Goal: Task Accomplishment & Management: Use online tool/utility

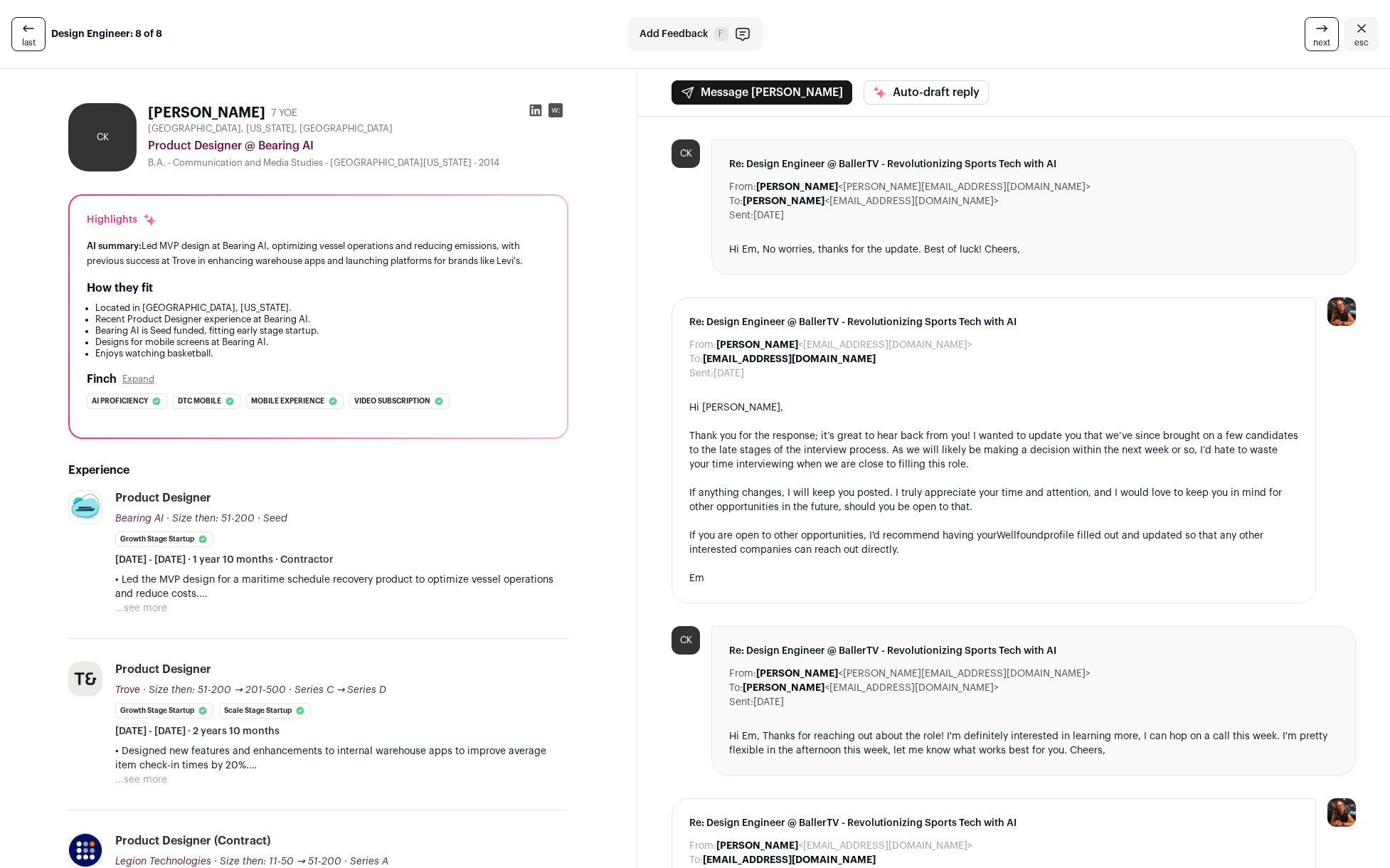
click at [44, 32] on link "last" at bounding box center [28, 33] width 34 height 34
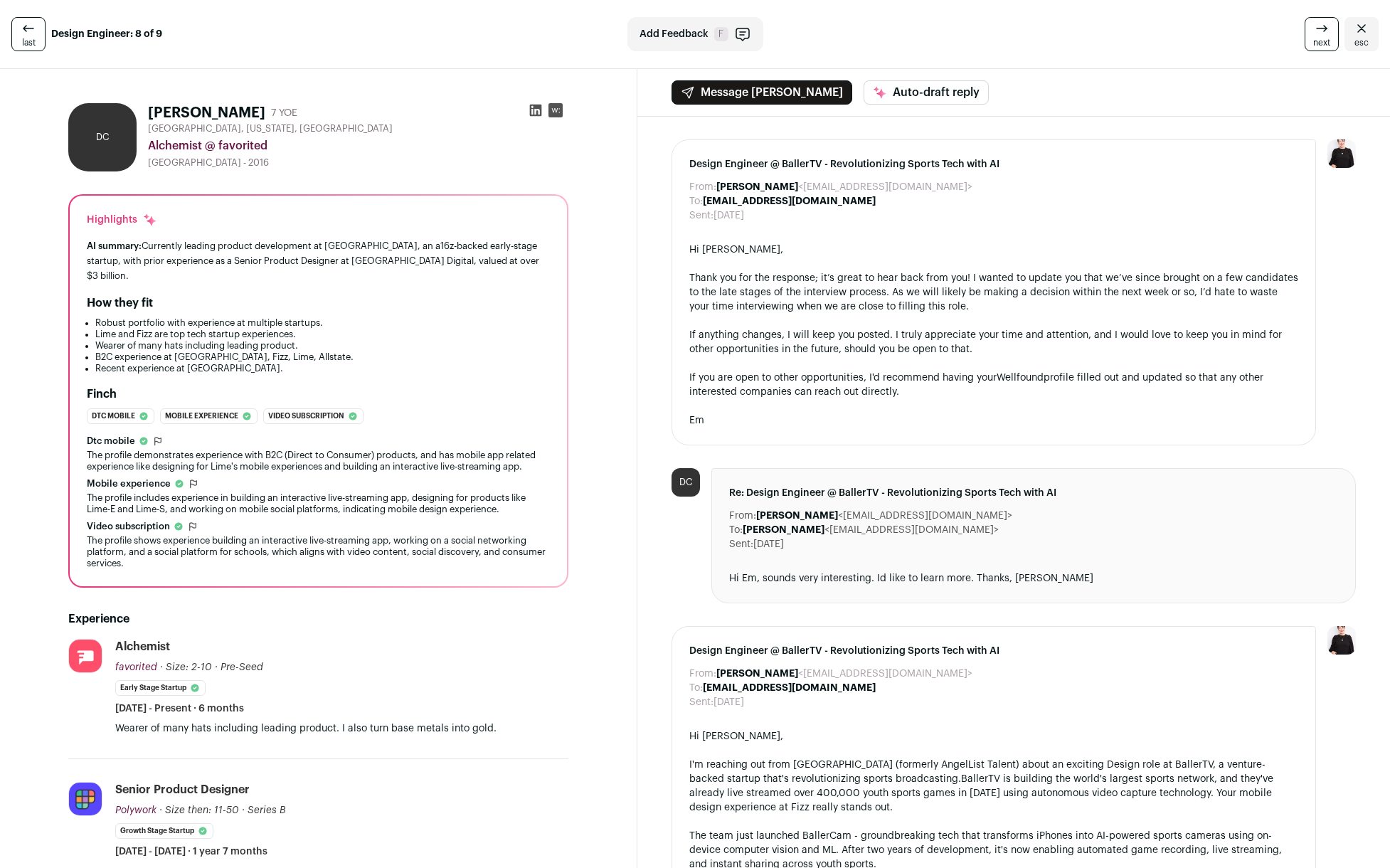
click at [44, 32] on link "last" at bounding box center [28, 33] width 34 height 34
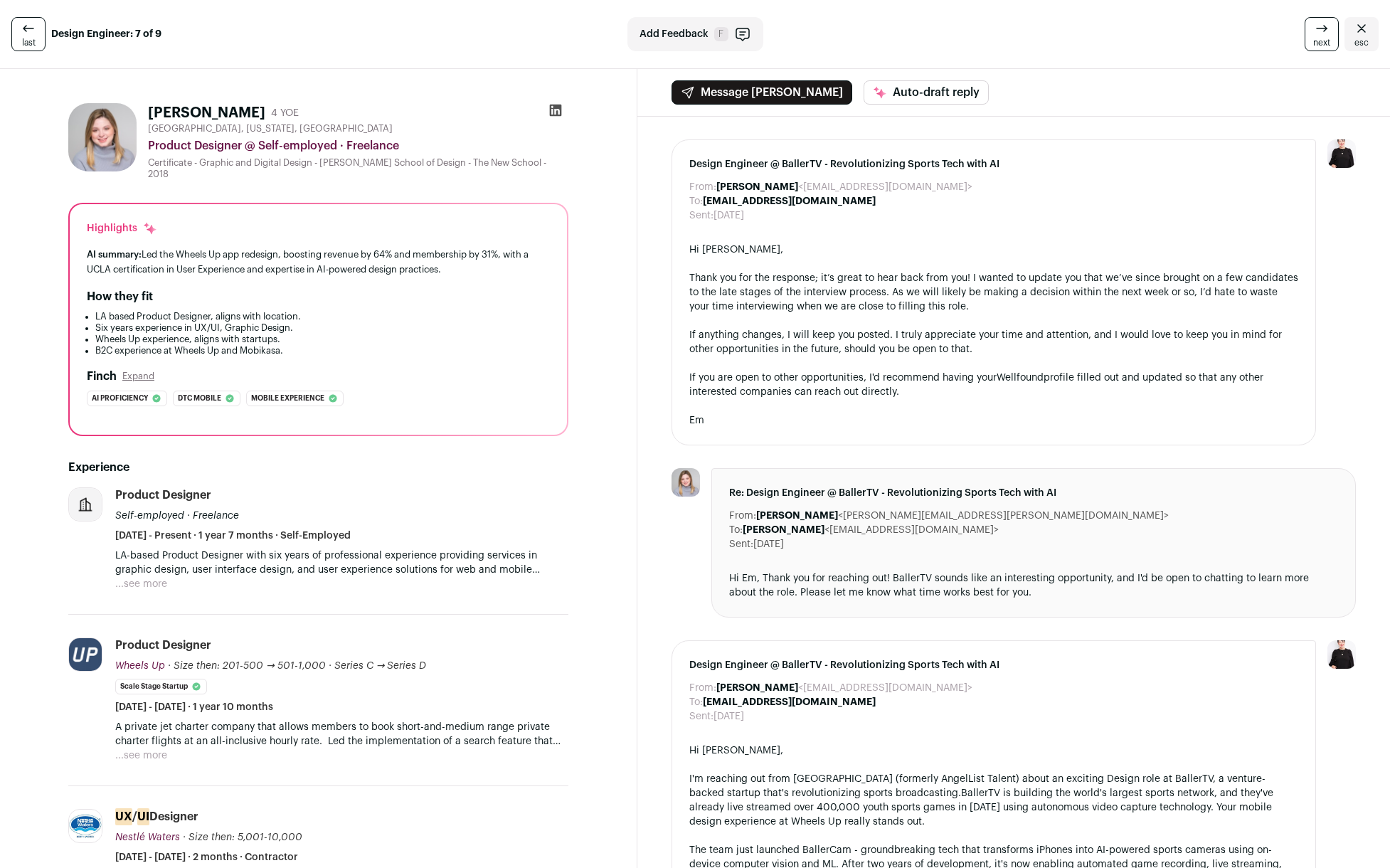
click at [44, 32] on link "last" at bounding box center [28, 33] width 34 height 34
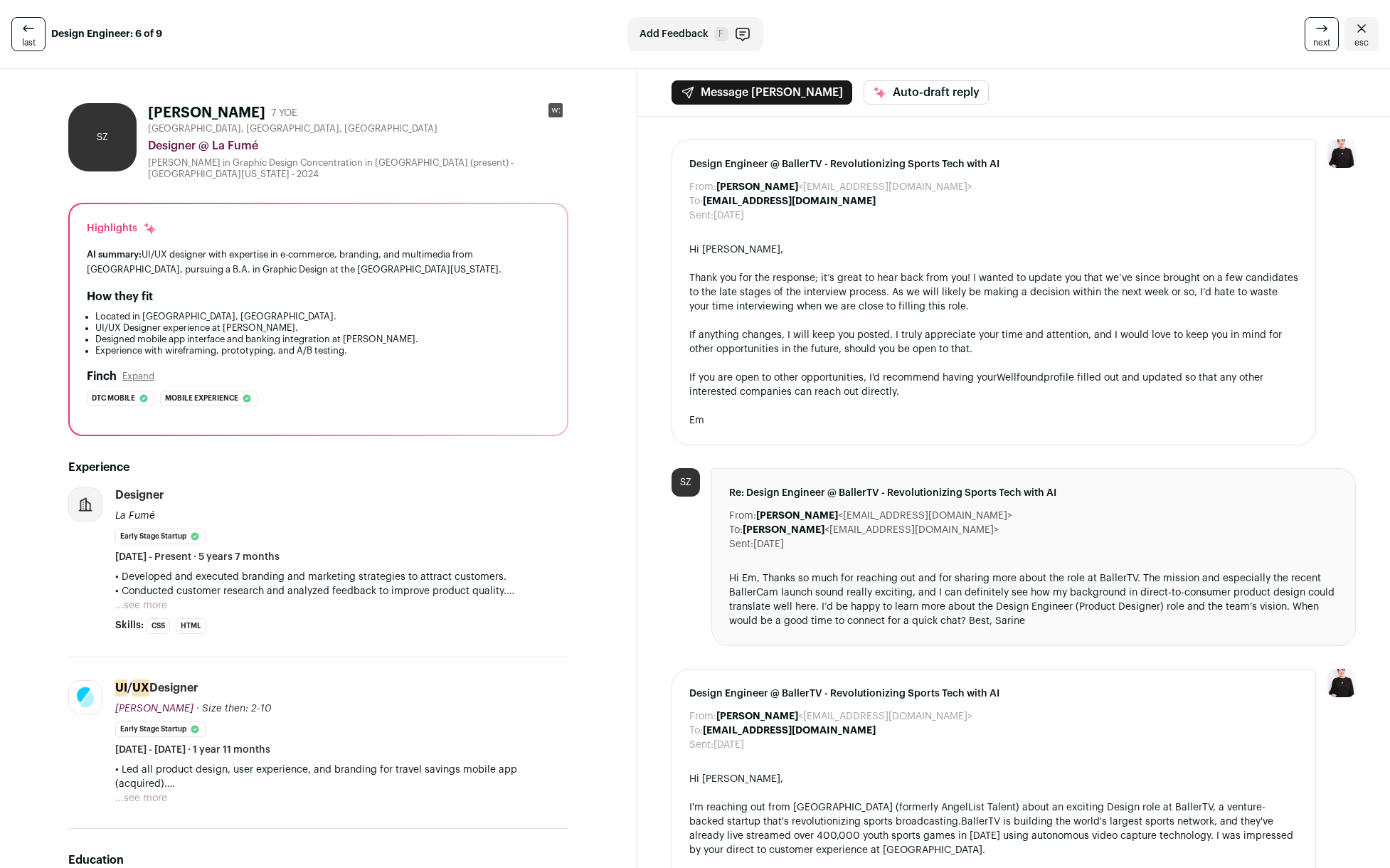
click at [41, 32] on link "last" at bounding box center [28, 33] width 34 height 34
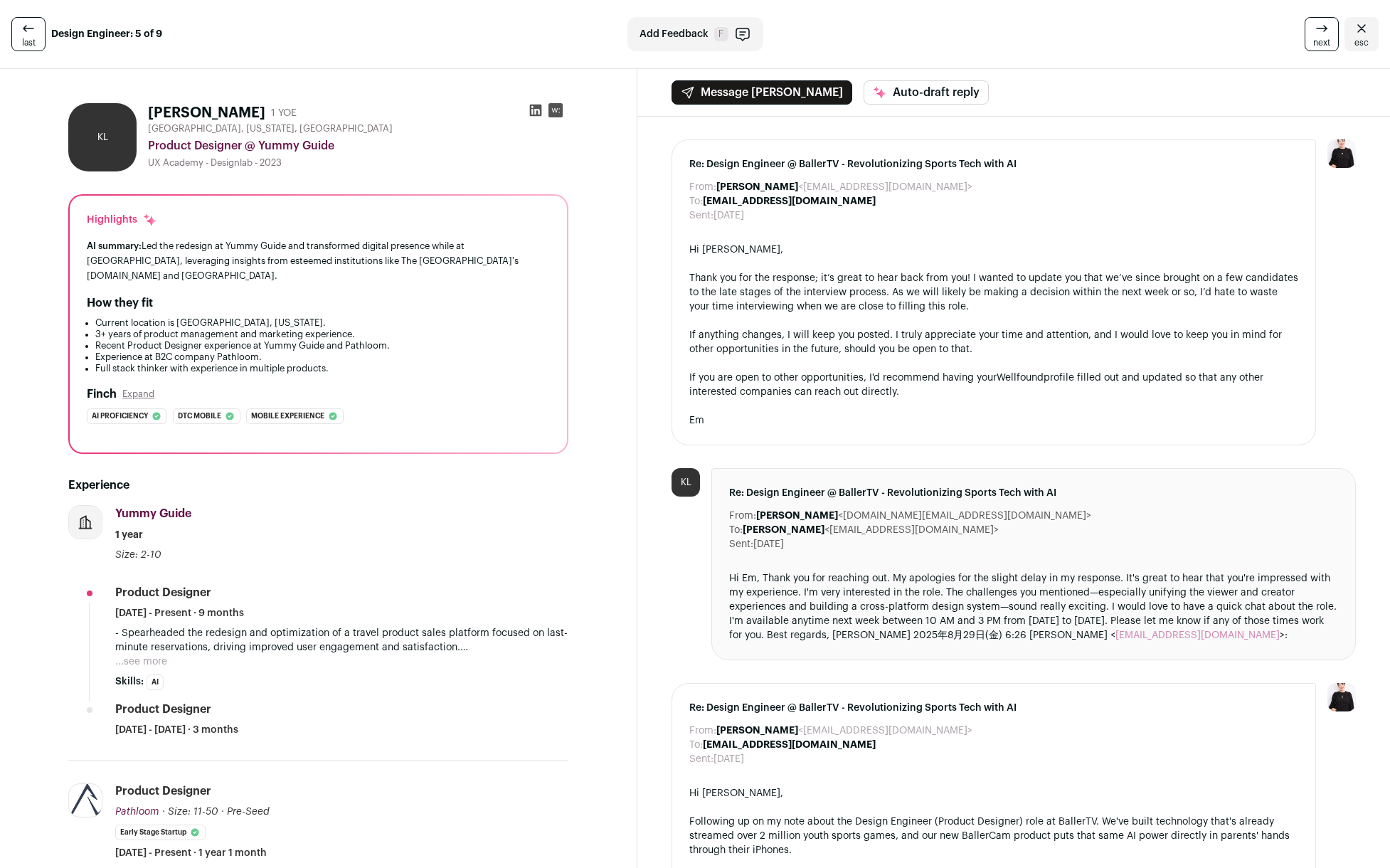
click at [39, 33] on link "last" at bounding box center [28, 33] width 34 height 34
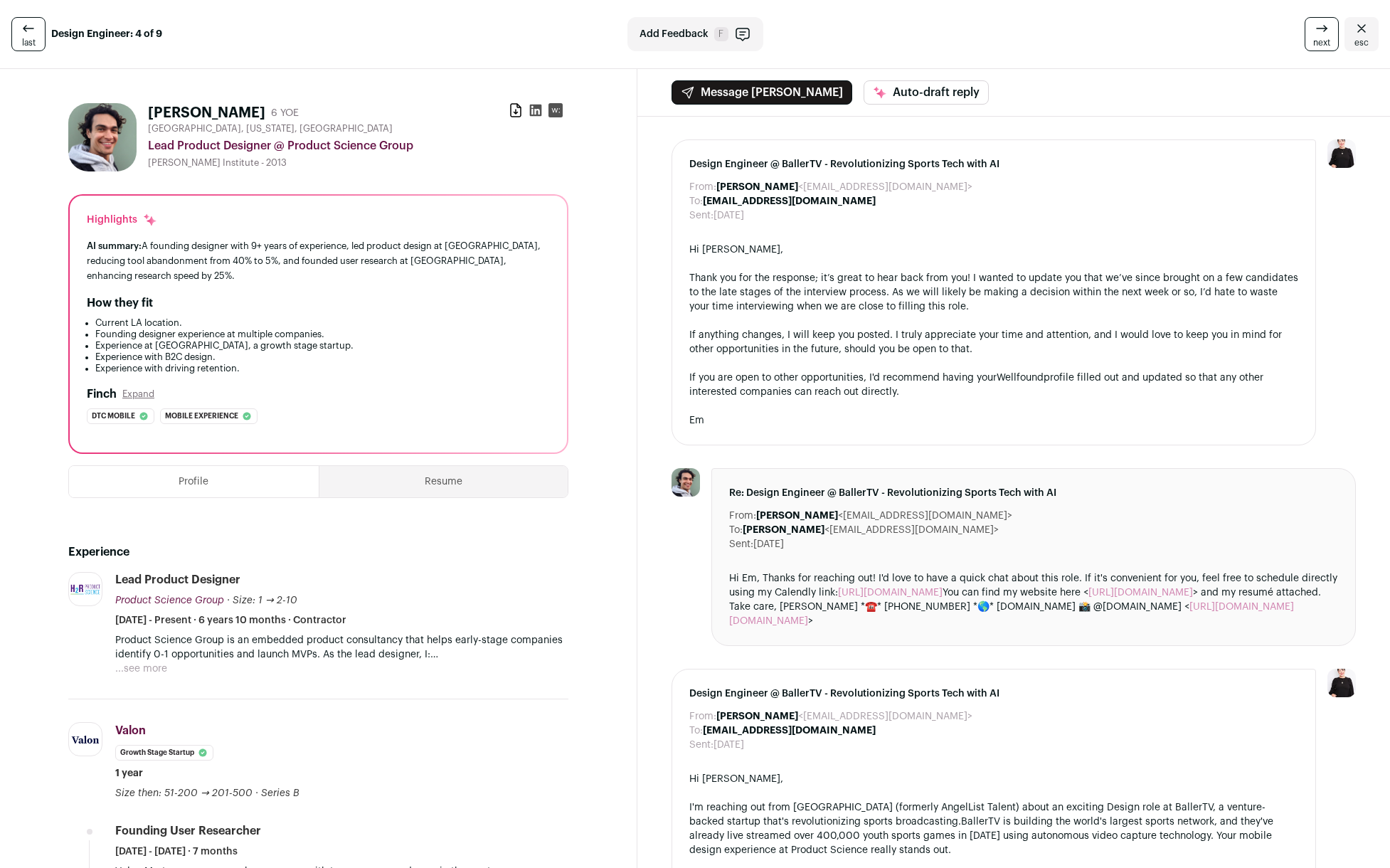
click at [39, 33] on link "last" at bounding box center [28, 33] width 34 height 34
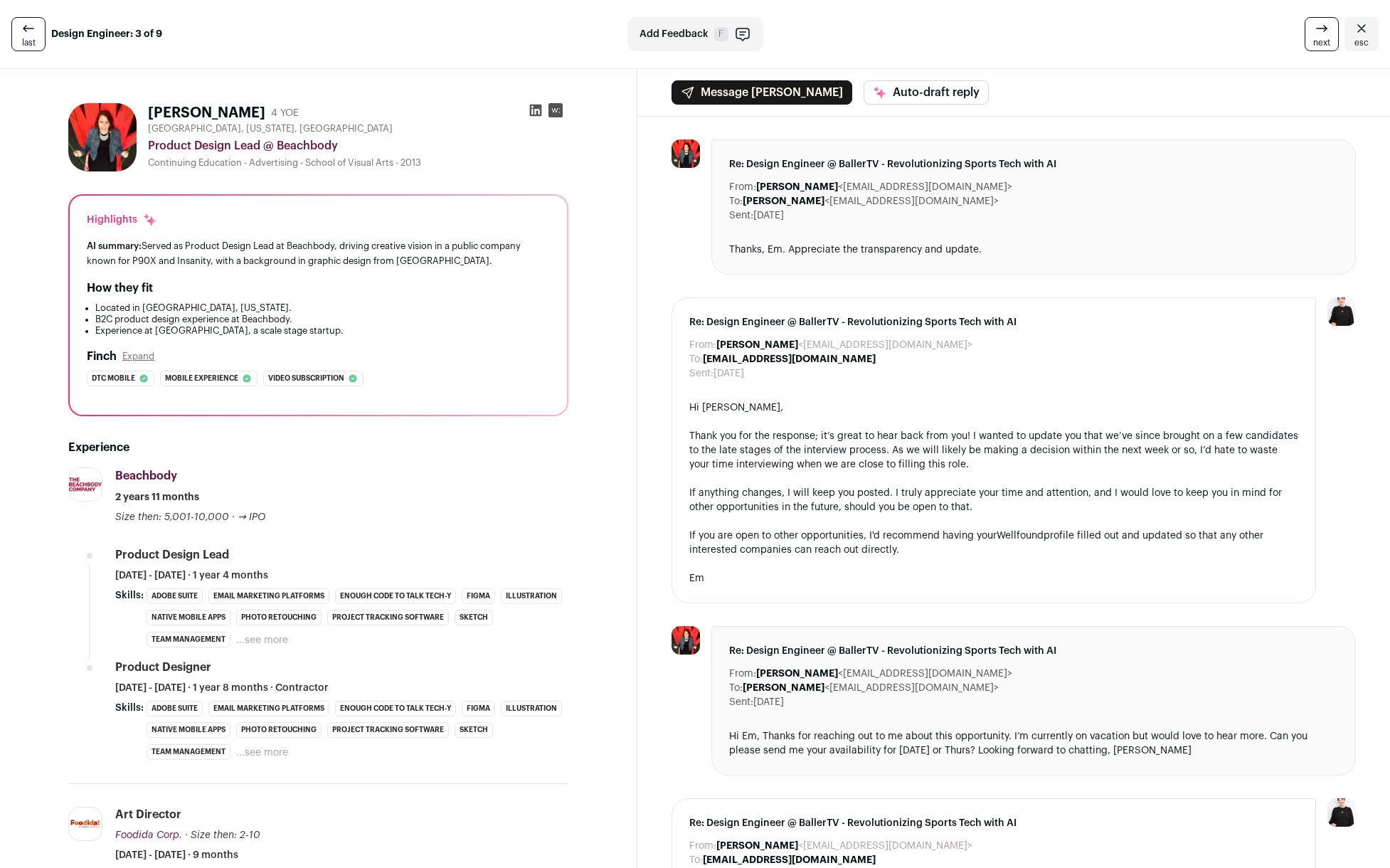
click at [39, 34] on link "last" at bounding box center [28, 33] width 34 height 34
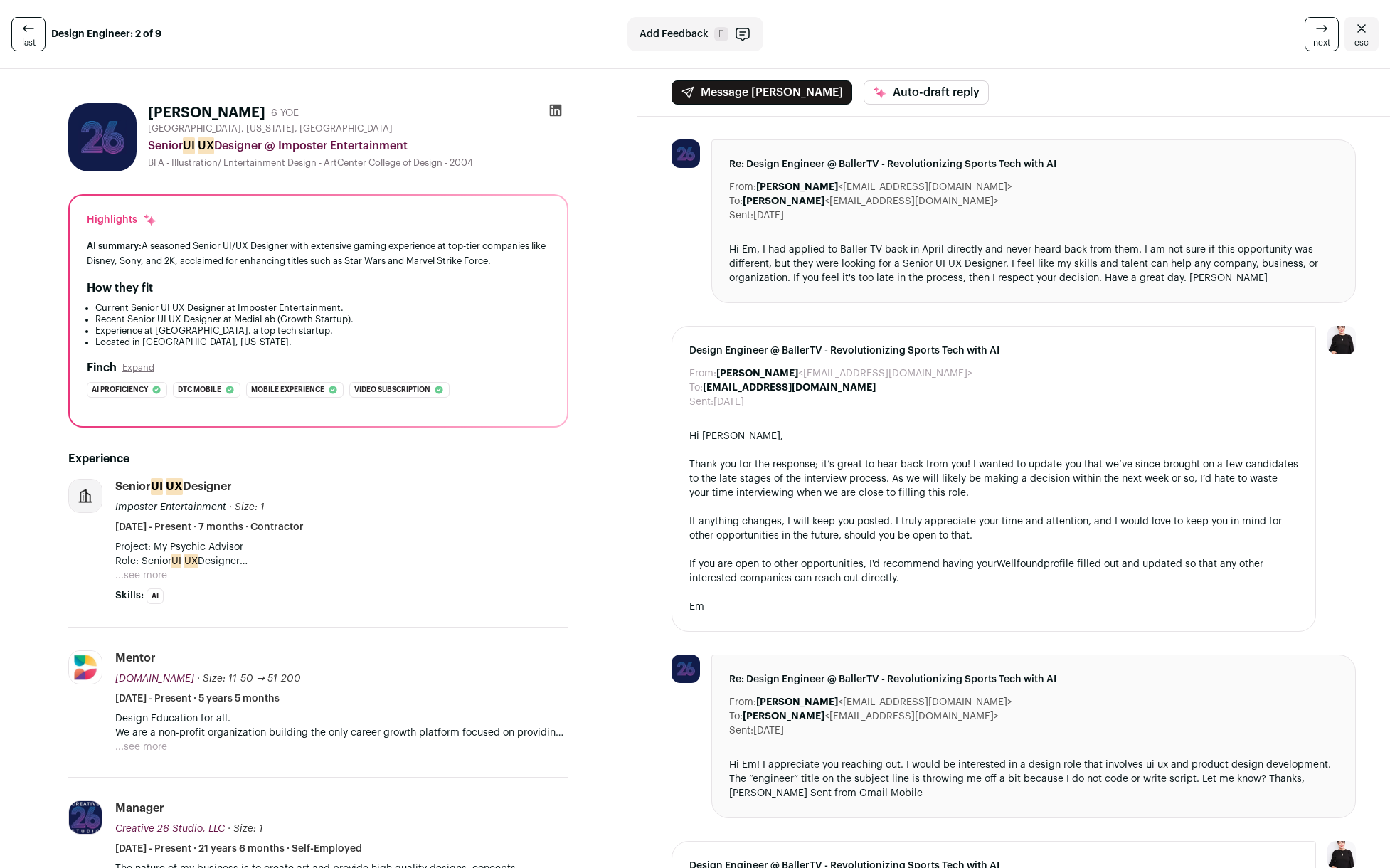
click at [38, 34] on link "last" at bounding box center [28, 33] width 34 height 34
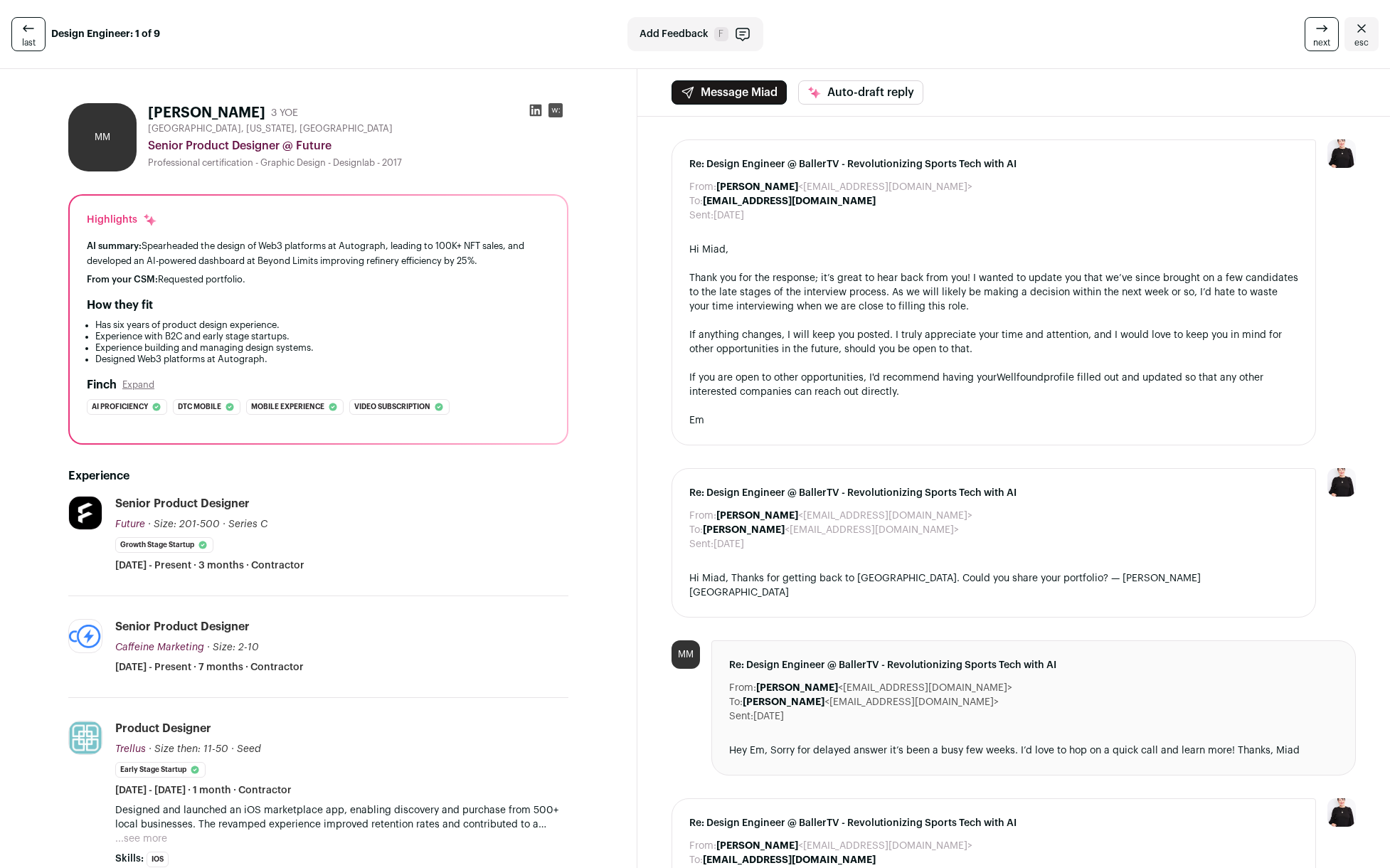
click at [38, 34] on link "last" at bounding box center [28, 33] width 34 height 34
